Goal: Information Seeking & Learning: Learn about a topic

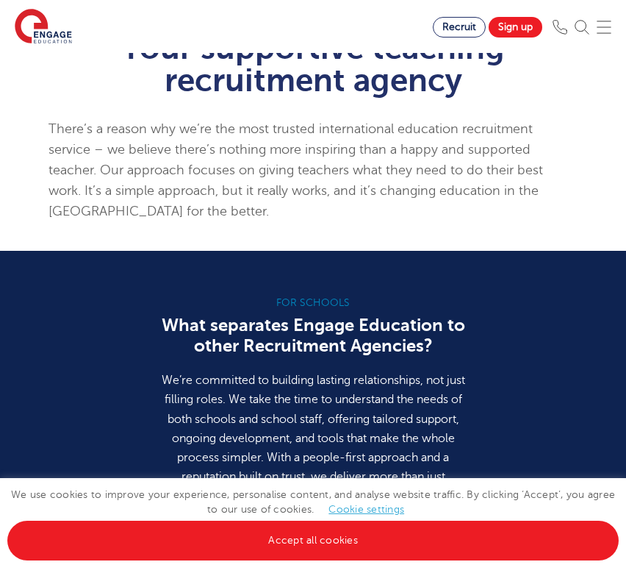
scroll to position [1131, 0]
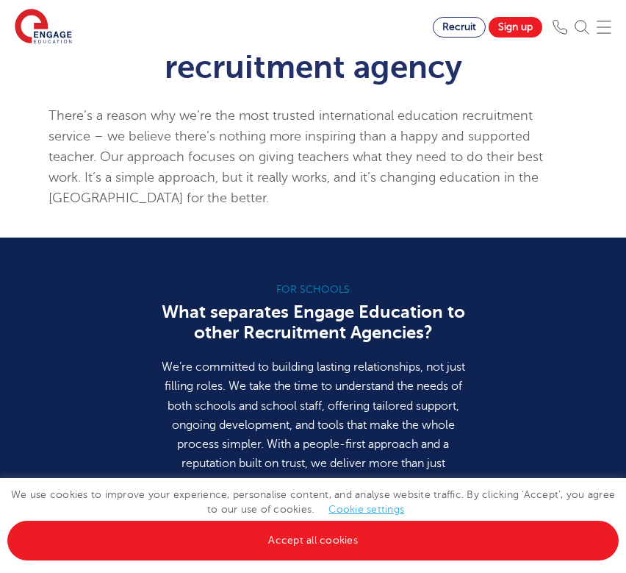
click at [610, 26] on img at bounding box center [604, 27] width 15 height 15
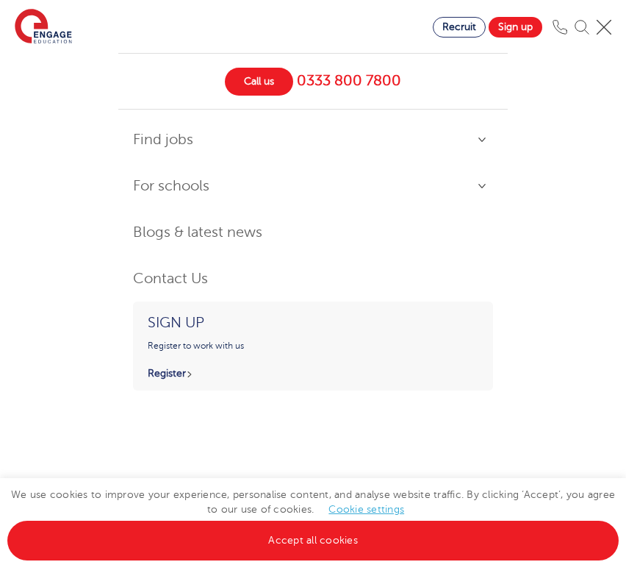
click at [481, 137] on link "Find jobs" at bounding box center [313, 140] width 360 height 32
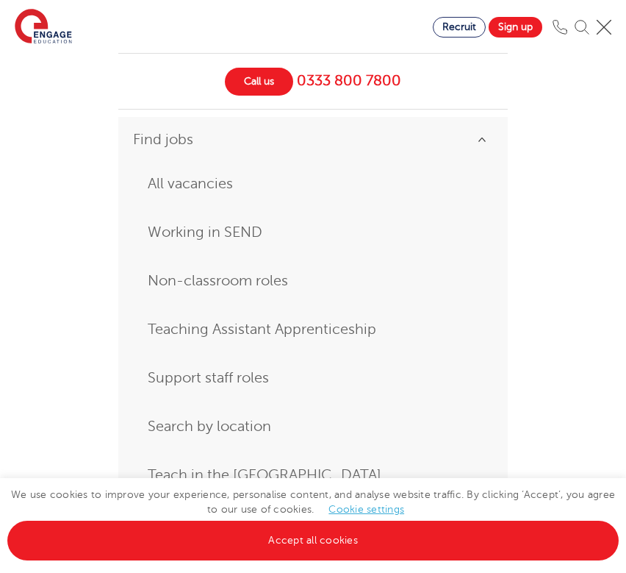
scroll to position [38, 0]
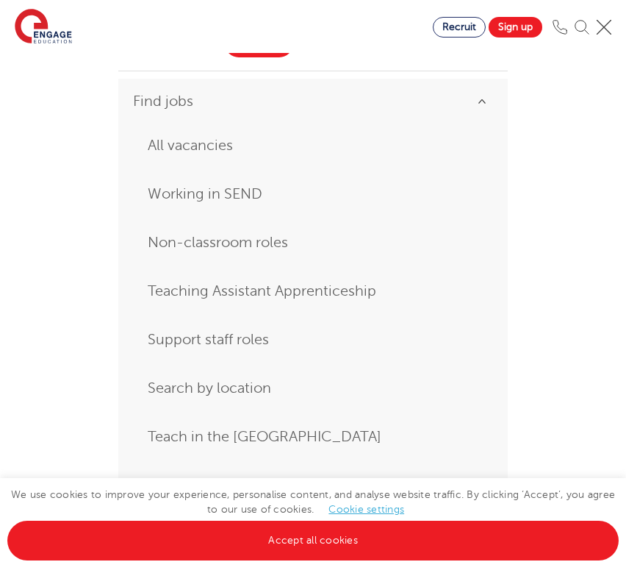
click at [200, 146] on link "All vacancies" at bounding box center [313, 145] width 331 height 26
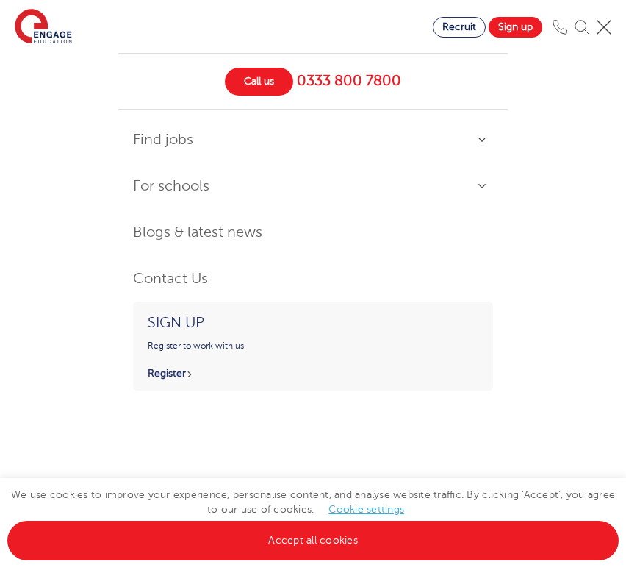
scroll to position [0, 0]
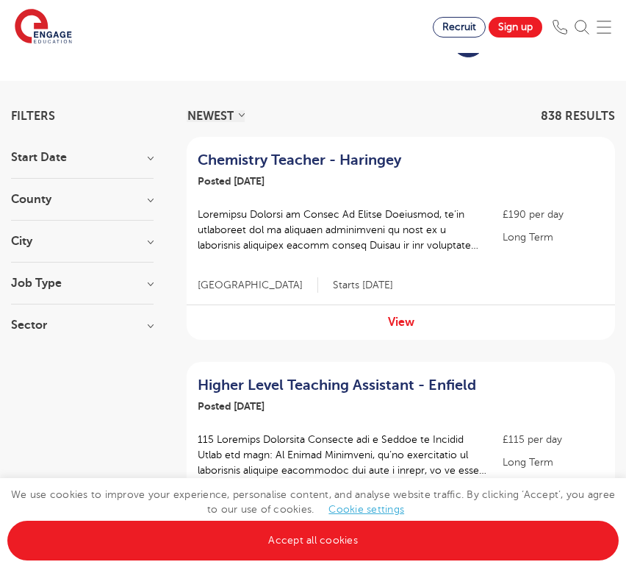
scroll to position [93, 0]
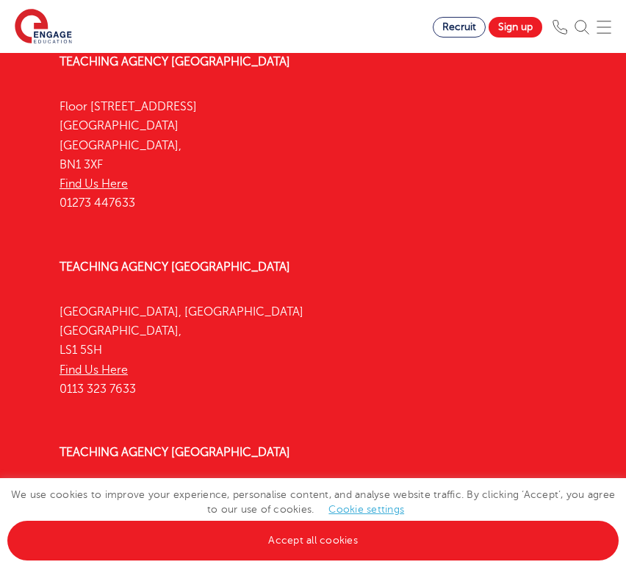
scroll to position [1448, 0]
click at [359, 238] on div "Teaching Agency Leeds Yorkshire House, Greek Street Leeds, LS1 5SH Find Us Here…" at bounding box center [313, 330] width 529 height 185
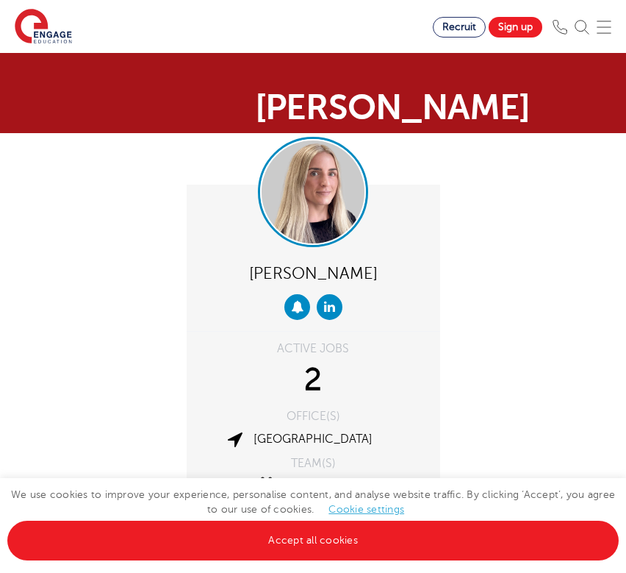
scroll to position [0, 0]
click at [50, 35] on img at bounding box center [43, 27] width 57 height 37
